Goal: Contribute content: Add original content to the website for others to see

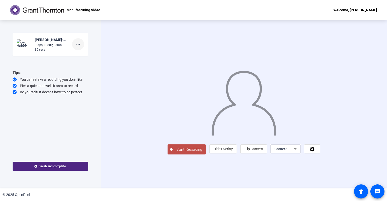
click at [78, 45] on mat-icon "more_horiz" at bounding box center [78, 44] width 6 height 6
click at [83, 53] on span "Delete clip" at bounding box center [86, 55] width 20 height 6
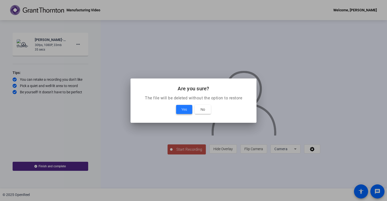
click at [186, 110] on span "Yes" at bounding box center [185, 110] width 6 height 6
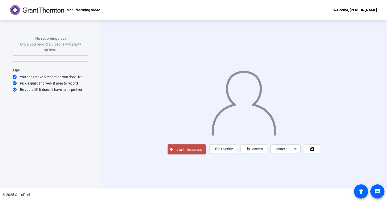
click at [173, 153] on span "Start Recording" at bounding box center [189, 150] width 33 height 6
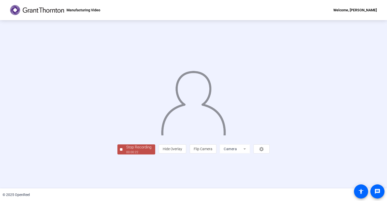
click at [126, 151] on div "Stop Recording" at bounding box center [138, 148] width 25 height 6
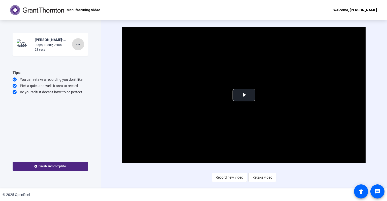
click at [79, 44] on mat-icon "more_horiz" at bounding box center [78, 44] width 6 height 6
click at [81, 55] on span "Delete clip" at bounding box center [86, 55] width 20 height 6
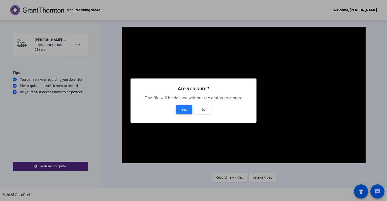
click at [183, 109] on span "Yes" at bounding box center [185, 110] width 6 height 6
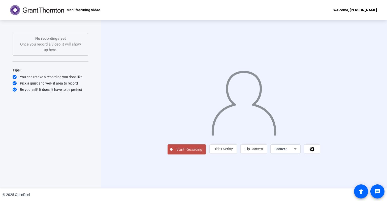
click at [173, 153] on span "Start Recording" at bounding box center [189, 150] width 33 height 6
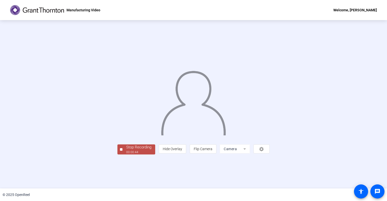
click at [126, 151] on div "Stop Recording" at bounding box center [138, 148] width 25 height 6
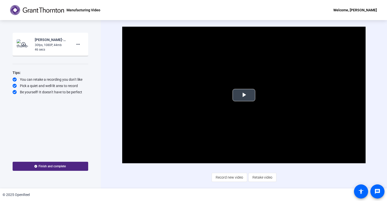
click at [244, 95] on span "Video Player" at bounding box center [244, 95] width 0 height 0
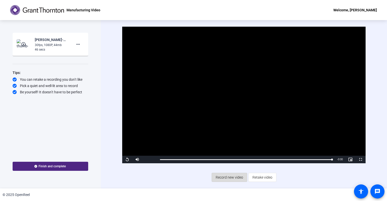
click at [231, 179] on span "Record new video" at bounding box center [229, 178] width 27 height 10
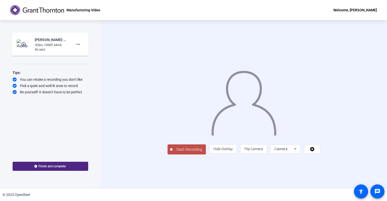
click at [173, 153] on span "Start Recording" at bounding box center [189, 150] width 33 height 6
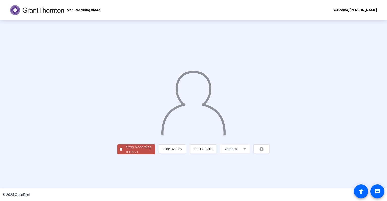
click at [126, 155] on div "00:00:21" at bounding box center [138, 152] width 25 height 5
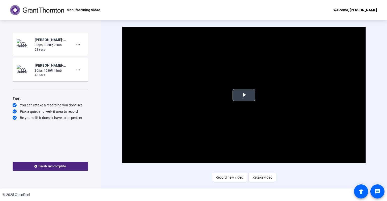
click at [244, 95] on span "Video Player" at bounding box center [244, 95] width 0 height 0
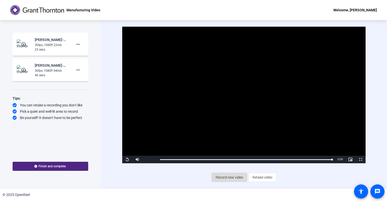
click at [227, 178] on span "Record new video" at bounding box center [229, 178] width 27 height 10
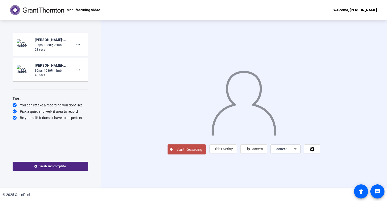
click at [101, 150] on div "Start Recording person Hide Overlay flip Flip Camera Camera" at bounding box center [244, 104] width 286 height 169
click at [173, 153] on span "Start Recording" at bounding box center [189, 150] width 33 height 6
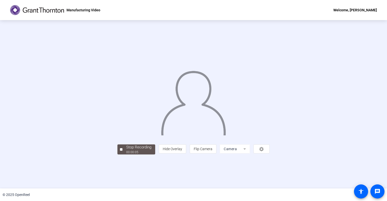
click at [126, 151] on div "Stop Recording" at bounding box center [138, 148] width 25 height 6
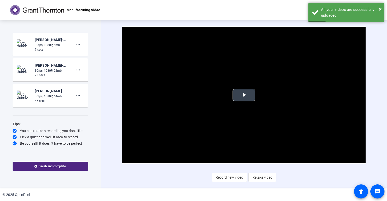
click at [244, 95] on span "Video Player" at bounding box center [244, 95] width 0 height 0
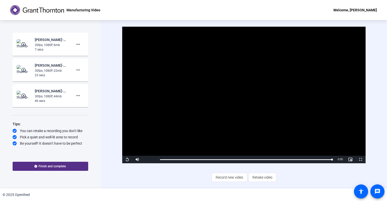
click at [51, 167] on span "Finish and complete" at bounding box center [52, 167] width 27 height 4
